Goal: Navigation & Orientation: Find specific page/section

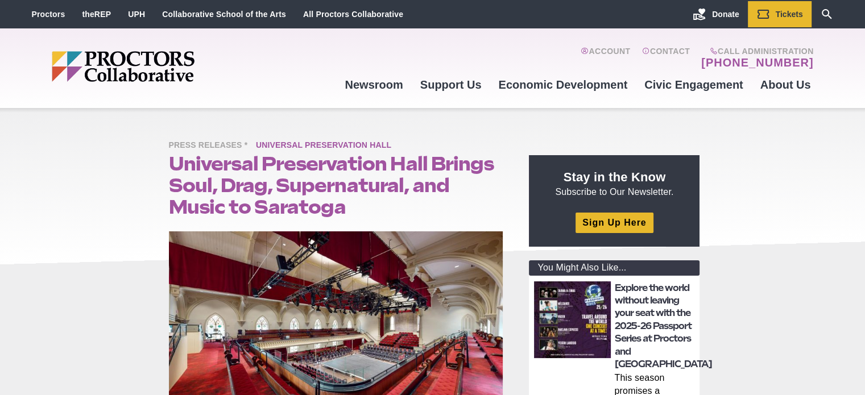
click at [342, 144] on span "Universal Preservation Hall" at bounding box center [326, 146] width 141 height 14
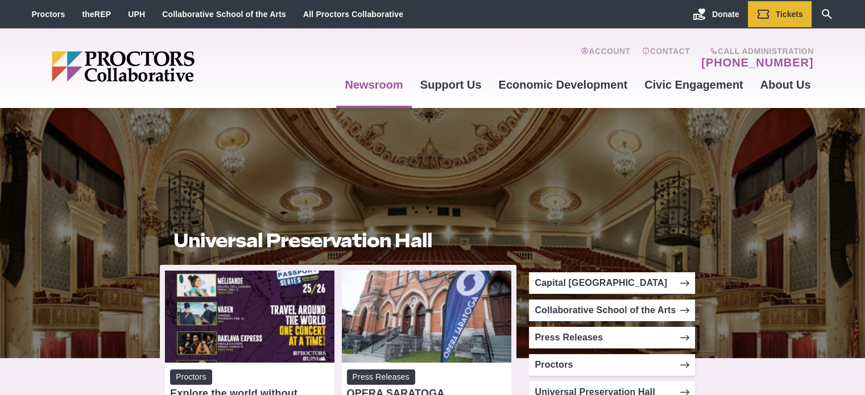
scroll to position [114, 0]
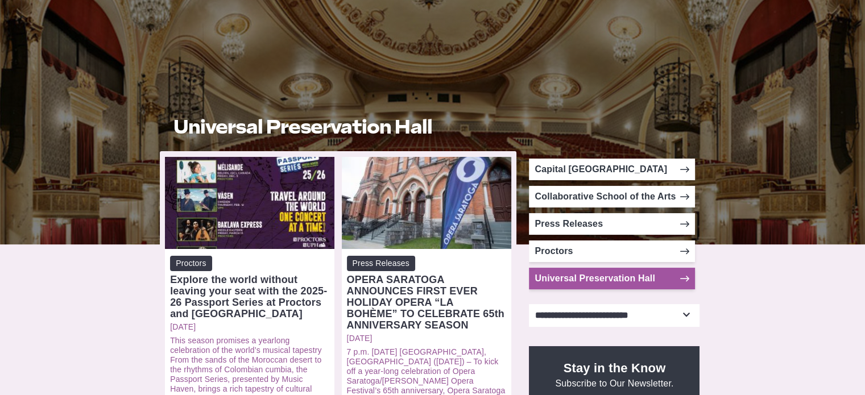
click at [655, 280] on link "Universal Preservation Hall" at bounding box center [612, 279] width 166 height 22
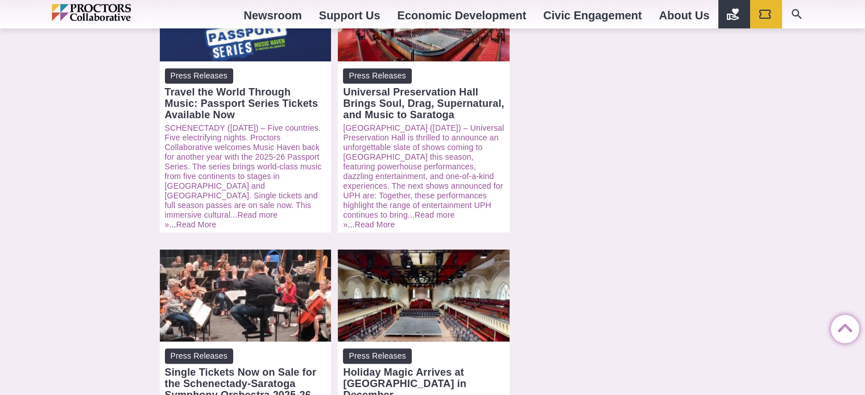
scroll to position [569, 0]
